Goal: Information Seeking & Learning: Learn about a topic

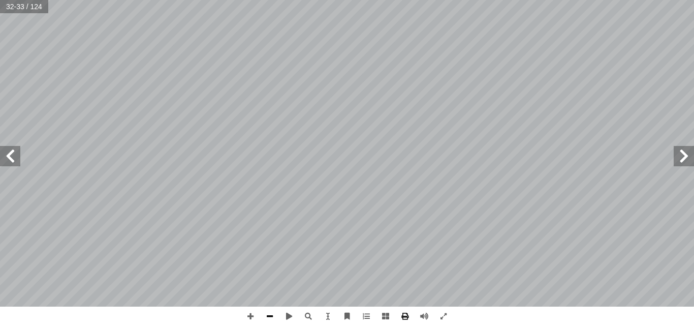
click at [268, 310] on span at bounding box center [269, 315] width 19 height 19
click at [254, 310] on span at bounding box center [250, 315] width 19 height 19
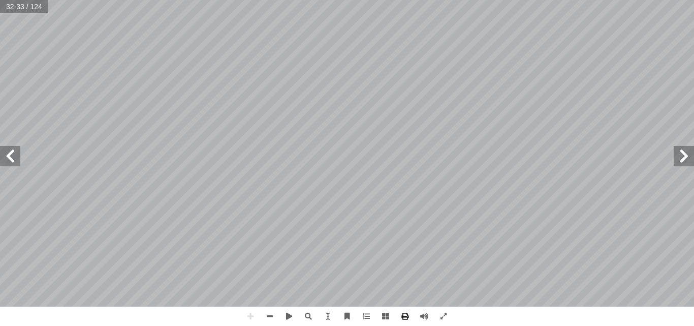
click at [468, 92] on html "الصفحة الرئيسية الصف الأول الصف الثاني الصف الثالث الصف الرابع الصف الخامس الصف…" at bounding box center [347, 46] width 694 height 92
click at [271, 311] on span at bounding box center [269, 315] width 19 height 19
click at [247, 310] on span at bounding box center [250, 315] width 19 height 19
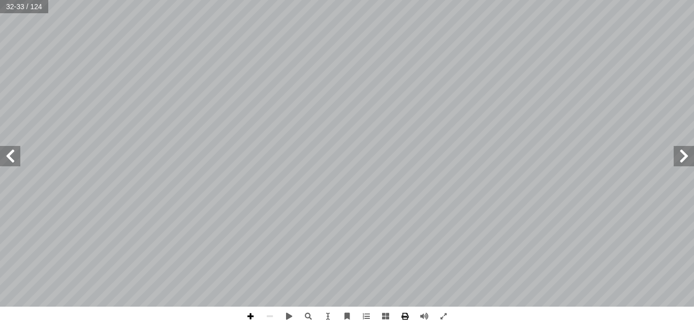
click at [247, 310] on span at bounding box center [250, 315] width 19 height 19
click at [303, 307] on div "28 -1 تنشــيط ــن يحتــاج لطاقــة ْ التفاعلي ّ ي أ ا ؟ علــى أ ا -2 بشــكل ن يس…" at bounding box center [347, 163] width 694 height 326
click at [353, 0] on html "الصفحة الرئيسية الصف الأول الصف الثاني الصف الثالث الصف الرابع الصف الخامس الصف…" at bounding box center [347, 46] width 694 height 92
